Goal: Information Seeking & Learning: Understand process/instructions

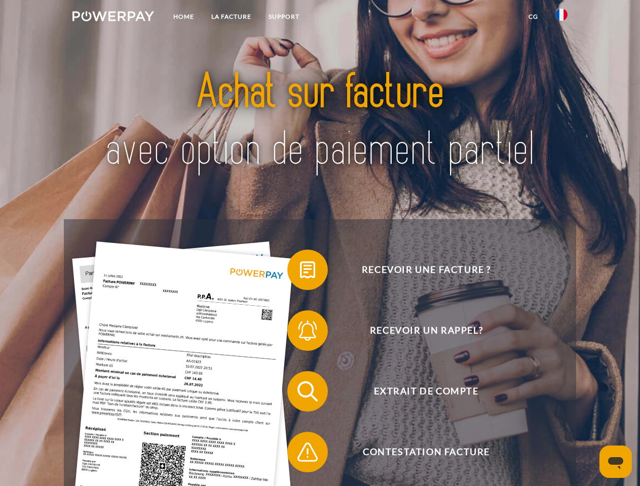
click at [113, 18] on img at bounding box center [113, 16] width 82 height 10
click at [561, 18] on img at bounding box center [561, 15] width 12 height 12
click at [533, 17] on link "CG" at bounding box center [533, 17] width 27 height 18
click at [300, 272] on span at bounding box center [292, 270] width 51 height 51
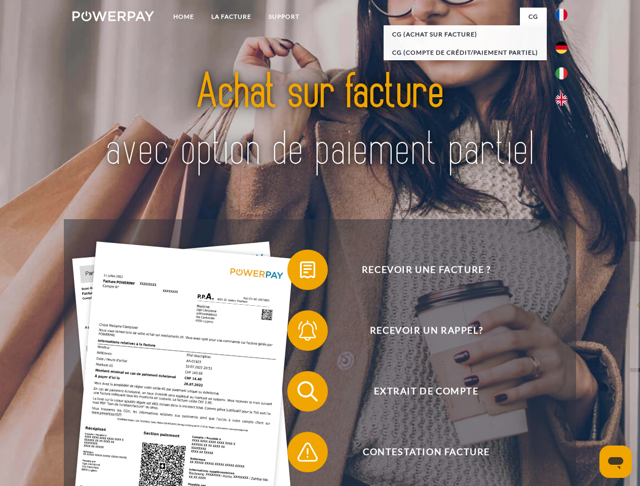
click at [300, 333] on div "Recevoir une facture ? Recevoir un rappel? Extrait de compte retour" at bounding box center [320, 421] width 512 height 405
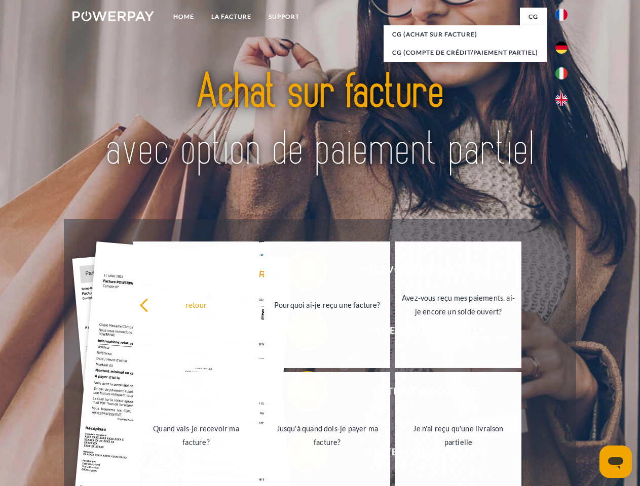
click at [300, 394] on link "Jusqu'à quand dois-je payer ma facture?" at bounding box center [327, 435] width 126 height 127
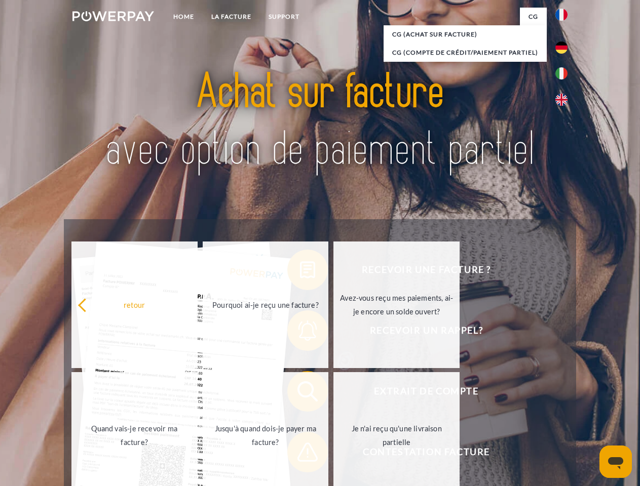
click at [300, 454] on span at bounding box center [292, 452] width 51 height 51
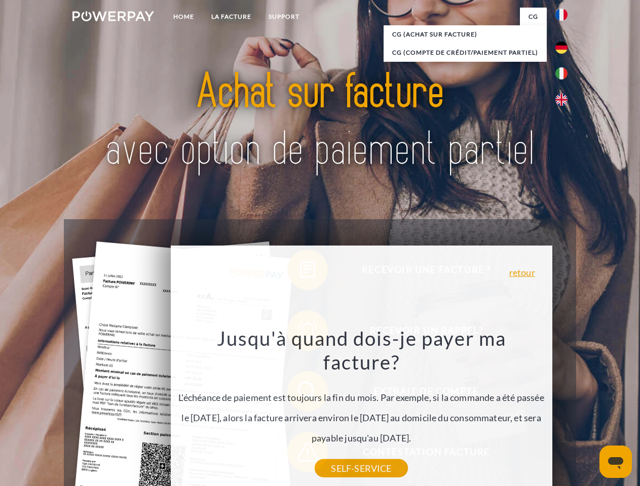
click at [615, 462] on icon "Ouvrir la fenêtre de messagerie" at bounding box center [615, 463] width 15 height 12
